Goal: Information Seeking & Learning: Check status

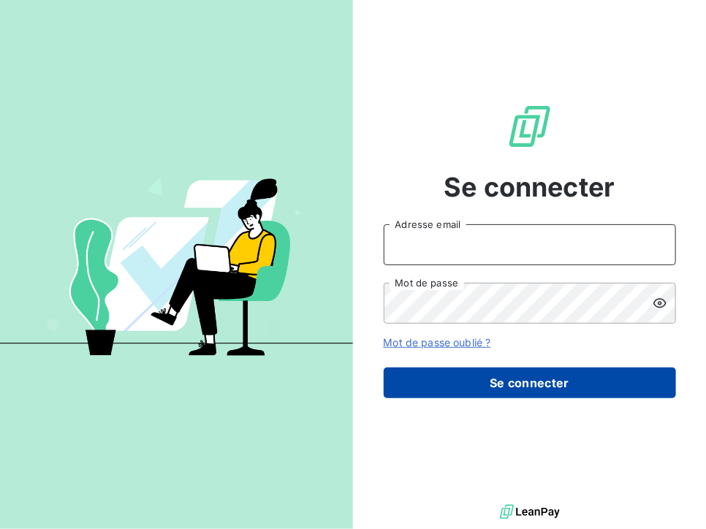
type input "[PERSON_NAME][EMAIL_ADDRESS][DOMAIN_NAME]"
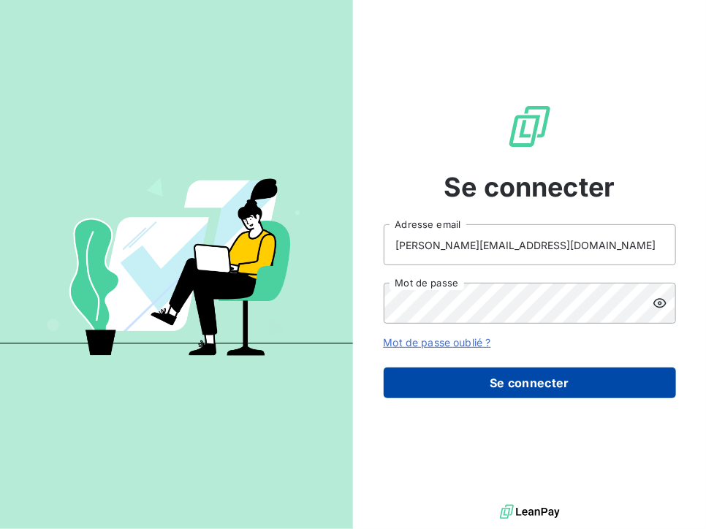
click at [499, 380] on button "Se connecter" at bounding box center [530, 383] width 292 height 31
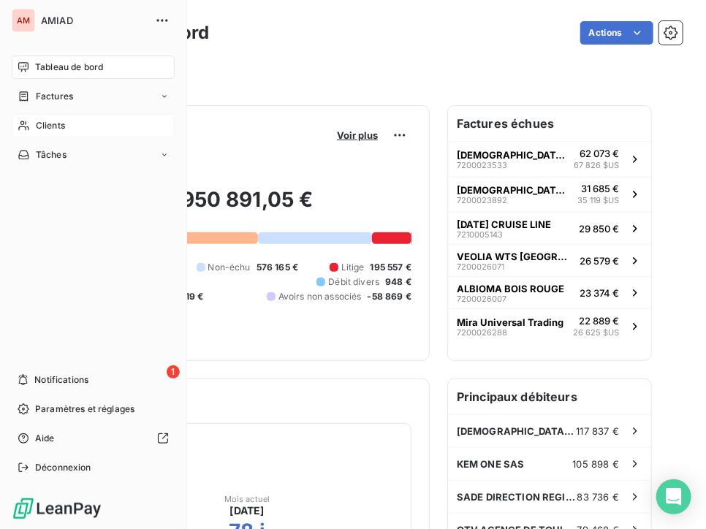
click at [50, 131] on span "Clients" at bounding box center [50, 125] width 29 height 13
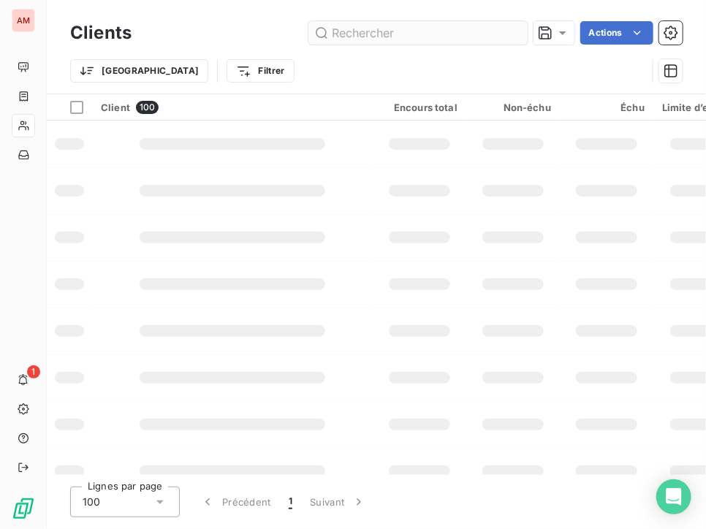
click at [359, 34] on input "text" at bounding box center [418, 32] width 219 height 23
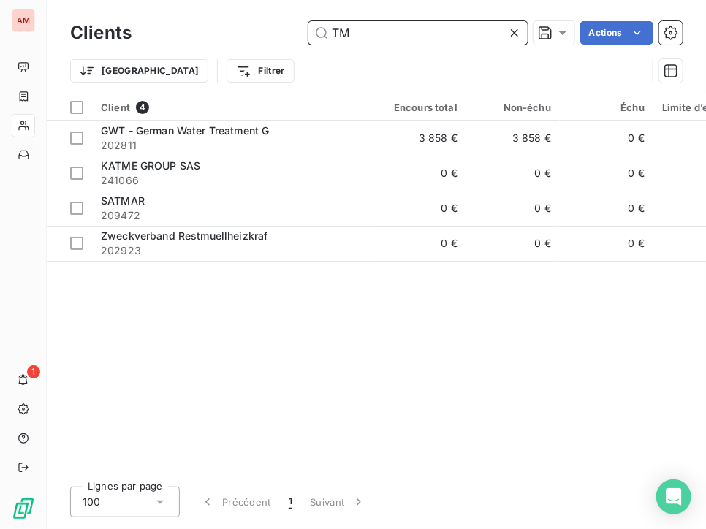
type input "T"
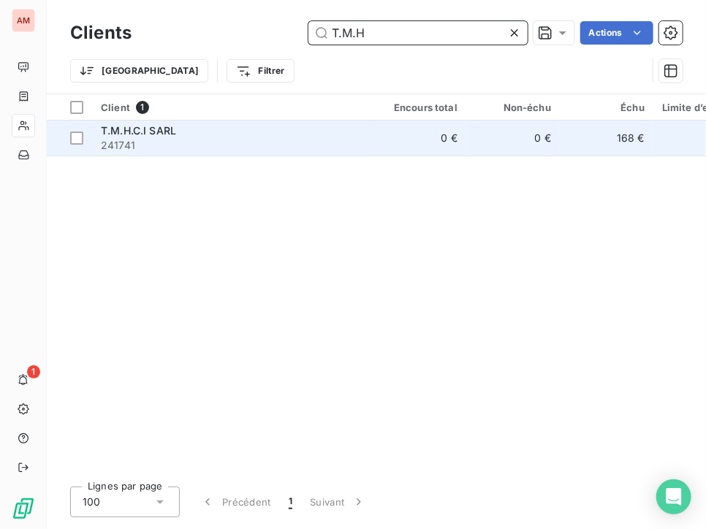
type input "T.M.H"
click at [287, 138] on span "241741" at bounding box center [232, 145] width 263 height 15
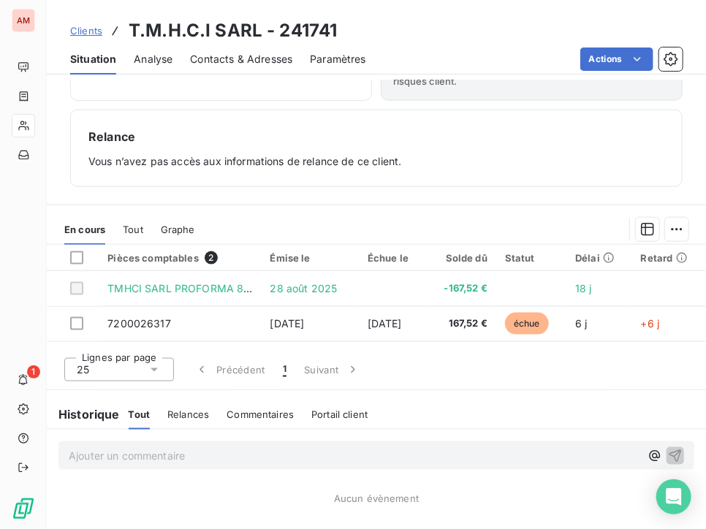
scroll to position [552, 0]
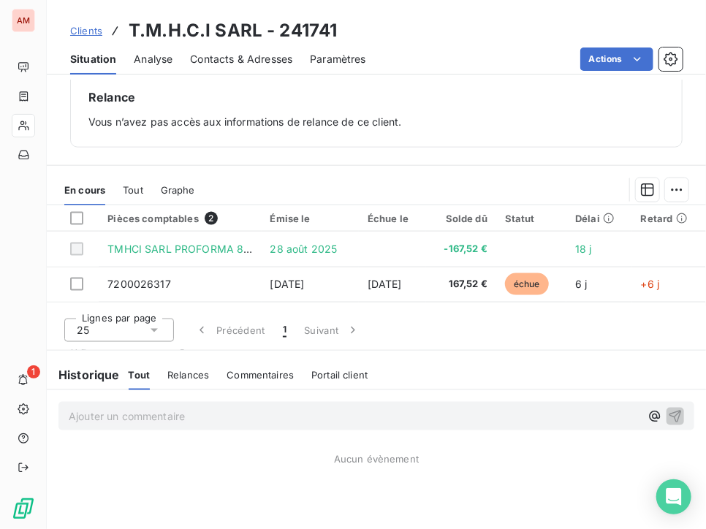
click at [199, 370] on span "Relances" at bounding box center [188, 375] width 42 height 12
click at [240, 369] on span "Commentaires" at bounding box center [261, 375] width 67 height 12
click at [342, 369] on span "Portail client" at bounding box center [342, 375] width 56 height 12
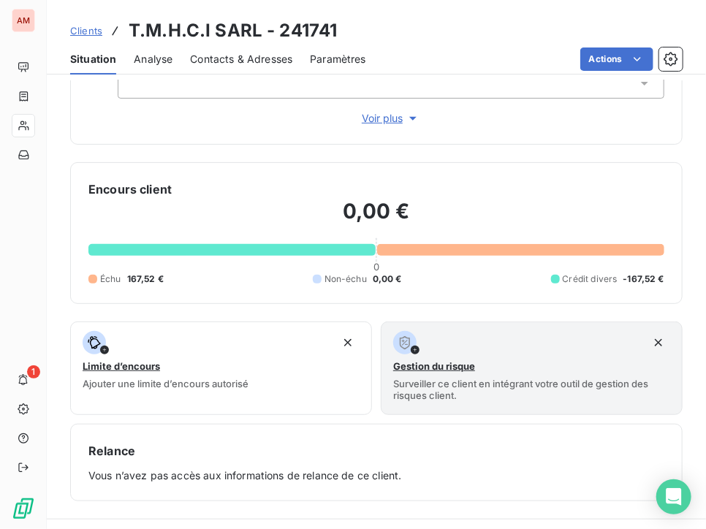
scroll to position [219, 0]
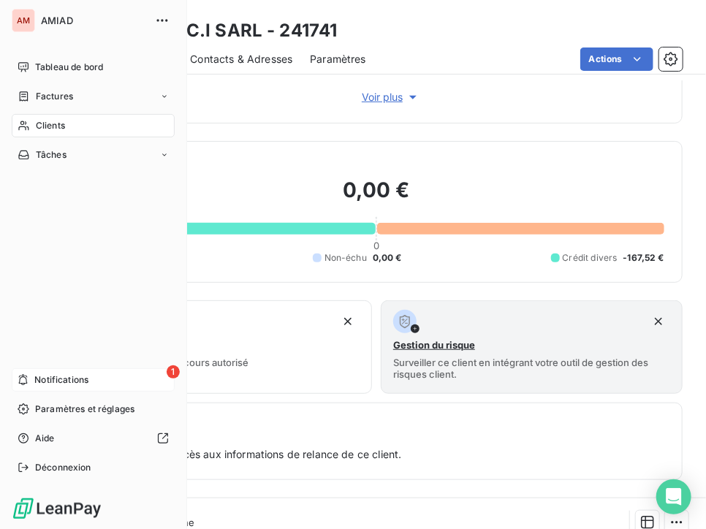
click at [119, 376] on div "1 Notifications" at bounding box center [93, 379] width 163 height 23
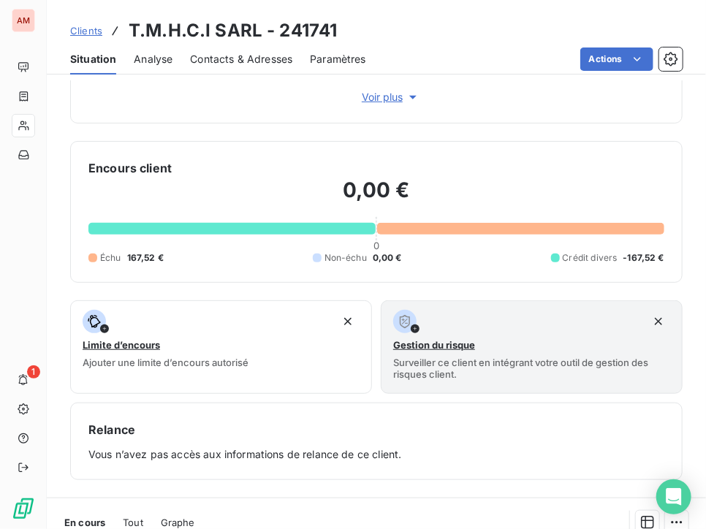
click at [426, 132] on div "Informations client Propriétés Client Langage Sales person Sales org Voir plus …" at bounding box center [376, 175] width 659 height 610
